Goal: Complete application form: Complete application form

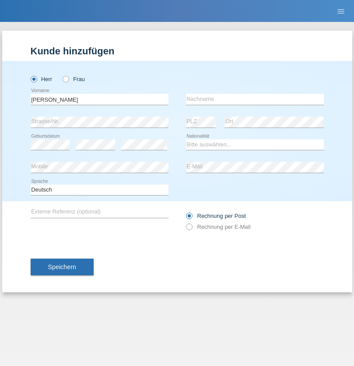
type input "Marco"
click at [255, 99] on input "text" at bounding box center [255, 99] width 138 height 11
type input "Eberle"
select select "CH"
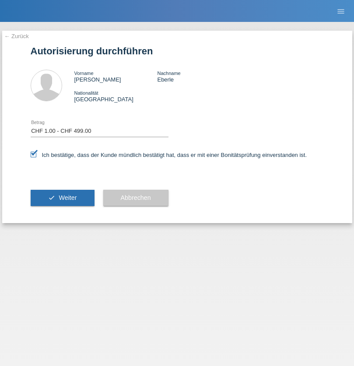
select select "1"
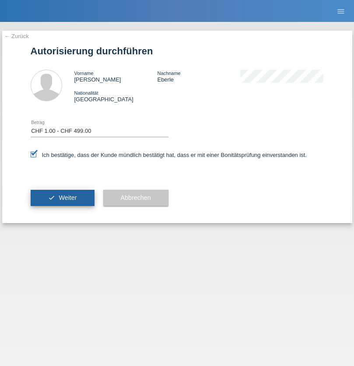
click at [62, 197] on span "Weiter" at bounding box center [68, 197] width 18 height 7
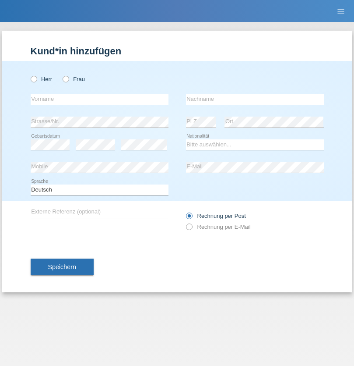
radio input "true"
click at [99, 99] on input "text" at bounding box center [100, 99] width 138 height 11
type input "[PERSON_NAME]"
click at [255, 99] on input "text" at bounding box center [255, 99] width 138 height 11
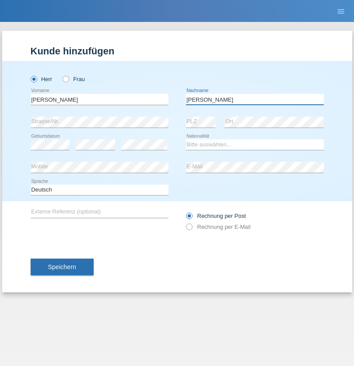
type input "[PERSON_NAME]"
select select "CH"
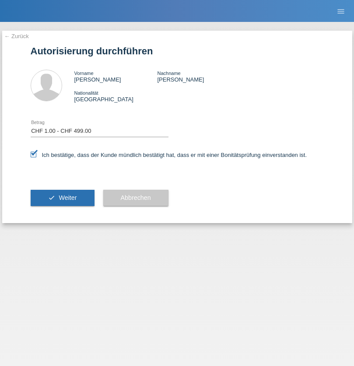
select select "1"
click at [62, 197] on span "Weiter" at bounding box center [68, 197] width 18 height 7
